Goal: Transaction & Acquisition: Purchase product/service

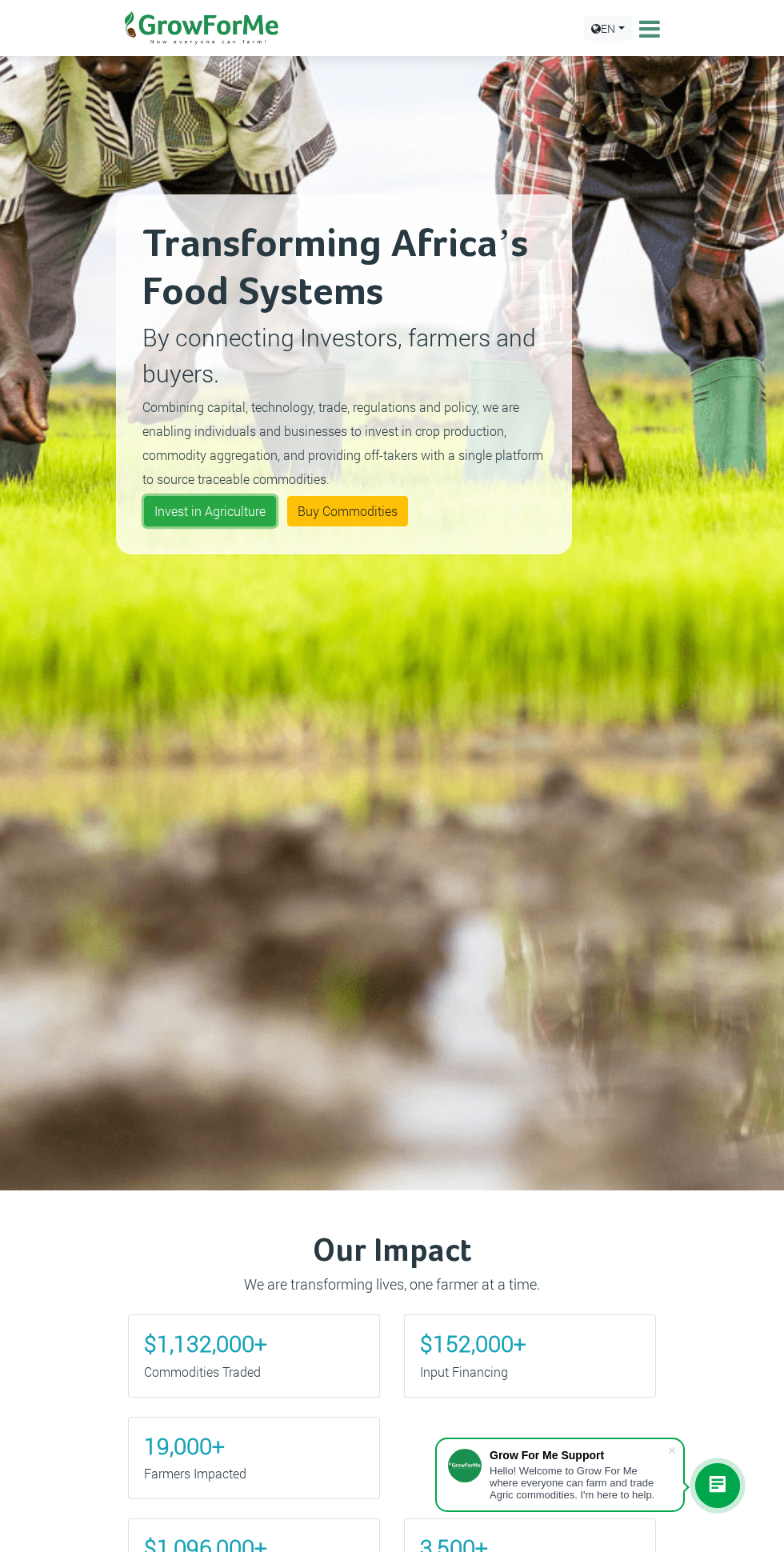
click at [213, 526] on link "Invest in Agriculture" at bounding box center [209, 511] width 132 height 30
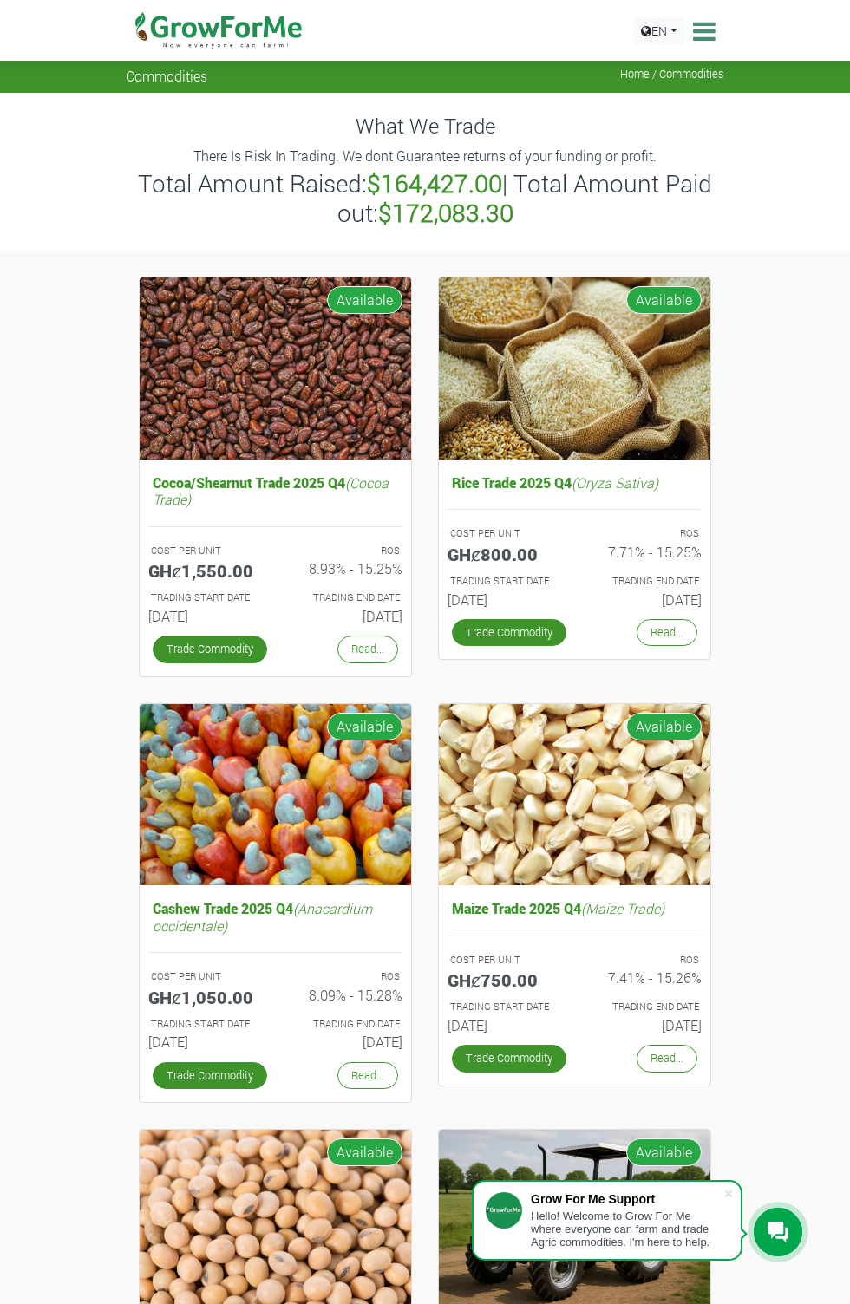
click at [459, 320] on img at bounding box center [574, 368] width 271 height 182
